Goal: Transaction & Acquisition: Obtain resource

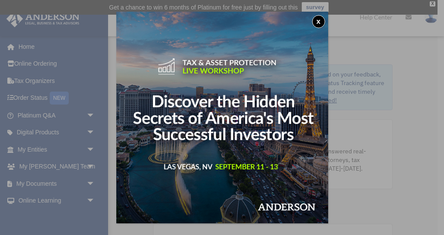
click at [319, 19] on button "x" at bounding box center [318, 21] width 13 height 13
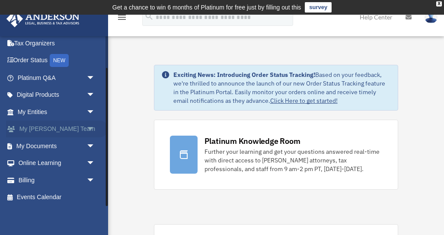
scroll to position [39, 0]
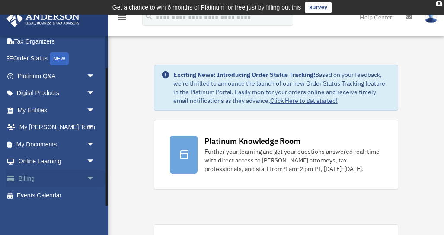
click at [21, 180] on link "Billing arrow_drop_down" at bounding box center [57, 178] width 102 height 17
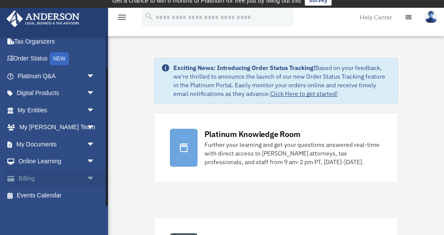
scroll to position [7, 0]
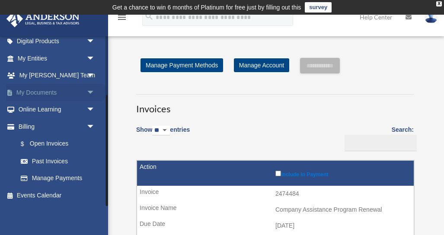
click at [54, 96] on link "My Documents arrow_drop_down" at bounding box center [57, 92] width 102 height 17
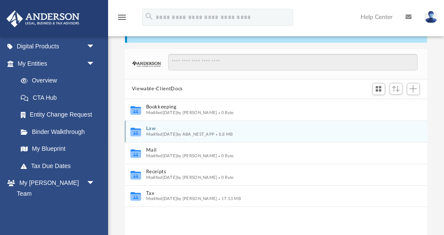
scroll to position [50, 0]
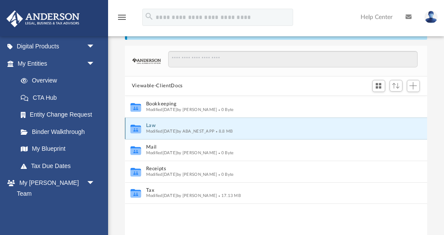
click at [147, 127] on button "Law" at bounding box center [270, 126] width 249 height 6
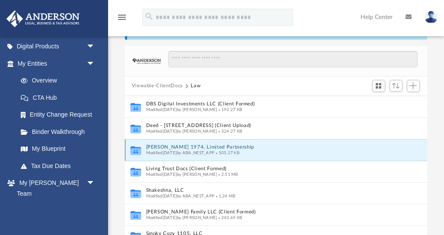
click at [152, 148] on button "[PERSON_NAME] 1974, Limited Partnership" at bounding box center [270, 148] width 249 height 6
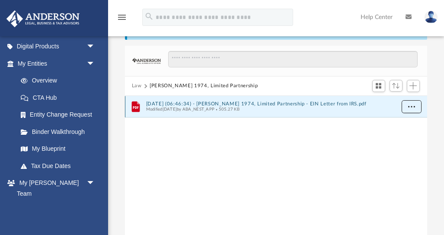
click at [411, 107] on span "More options" at bounding box center [411, 106] width 7 height 5
click at [399, 140] on li "Download" at bounding box center [403, 138] width 25 height 9
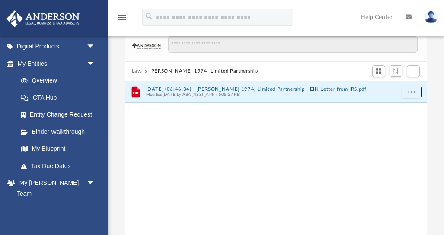
scroll to position [21, 0]
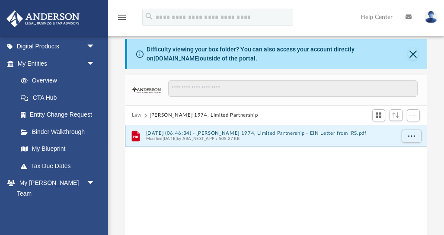
click at [272, 138] on div "Modified [DATE] by ABA_NEST_APP 505.27 KB" at bounding box center [270, 139] width 249 height 6
click at [413, 138] on span "More options" at bounding box center [411, 136] width 7 height 5
click at [404, 154] on li "Preview" at bounding box center [403, 154] width 25 height 9
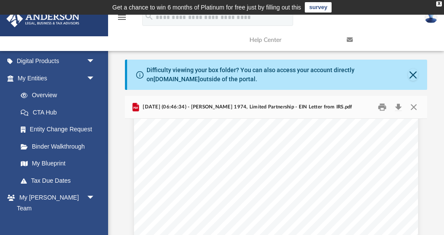
scroll to position [1301, 0]
